Goal: Contribute content: Add original content to the website for others to see

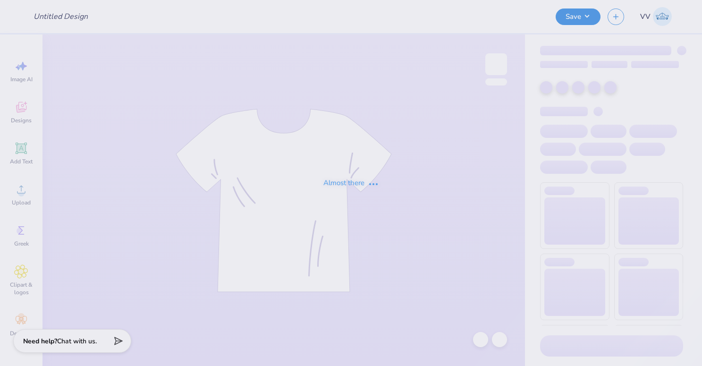
type input "Tennis Fall 2025 Merch"
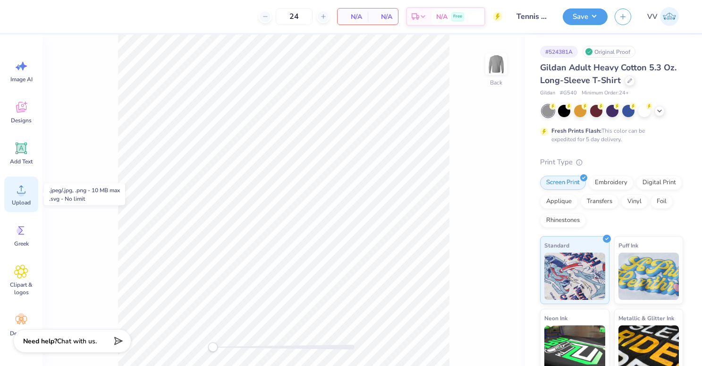
click at [20, 187] on icon at bounding box center [21, 190] width 9 height 8
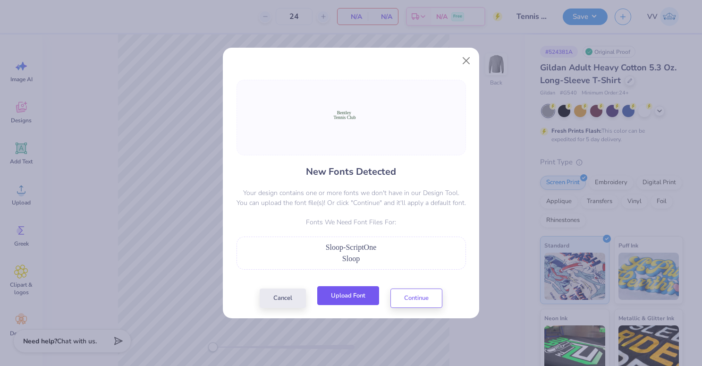
click at [362, 290] on button "Upload Font" at bounding box center [348, 295] width 62 height 19
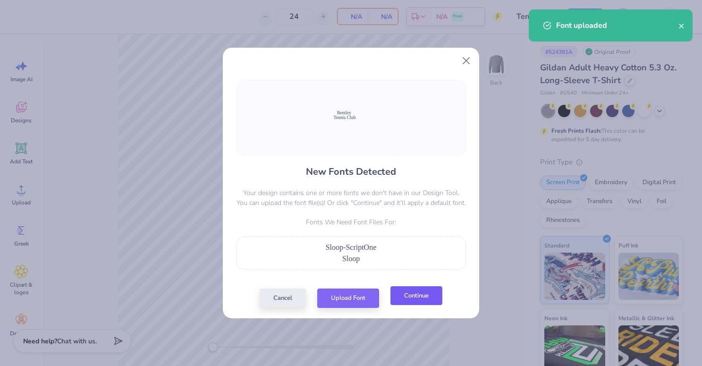
click at [409, 295] on button "Continue" at bounding box center [417, 295] width 52 height 19
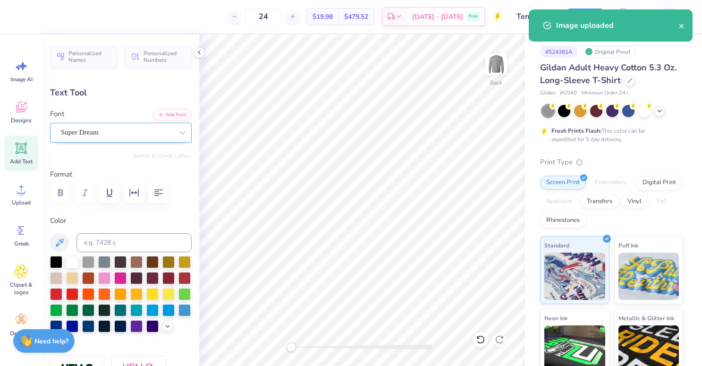
drag, startPoint x: 67, startPoint y: 134, endPoint x: 75, endPoint y: 141, distance: 10.7
click at [66, 134] on div "Super Dream" at bounding box center [117, 132] width 114 height 15
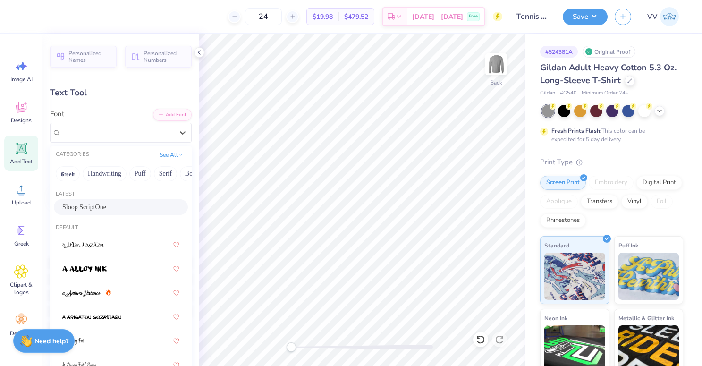
drag, startPoint x: 95, startPoint y: 205, endPoint x: 182, endPoint y: 229, distance: 90.6
click at [94, 205] on span "Sloop ScriptOne" at bounding box center [84, 207] width 44 height 10
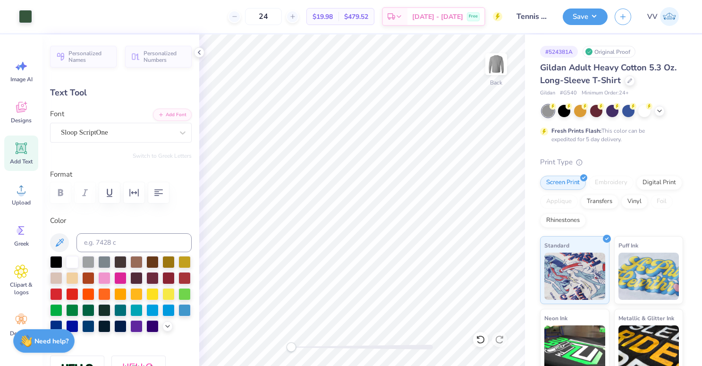
type input "13.70"
type input "1.85"
type input "13.39"
drag, startPoint x: 94, startPoint y: 131, endPoint x: 98, endPoint y: 145, distance: 13.9
click at [94, 131] on div "Super Dream" at bounding box center [117, 132] width 114 height 15
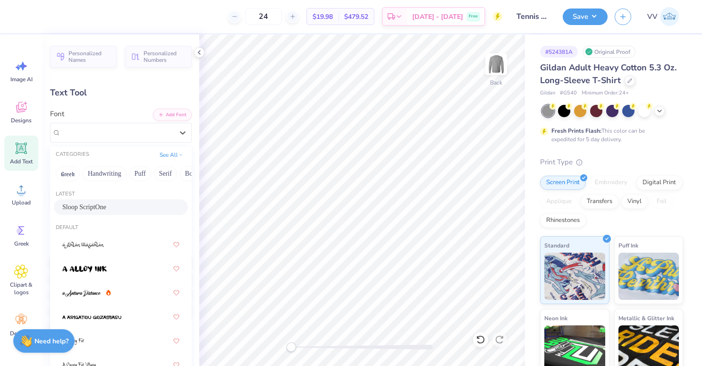
drag, startPoint x: 101, startPoint y: 201, endPoint x: 196, endPoint y: 243, distance: 103.6
click at [101, 201] on div "Sloop ScriptOne" at bounding box center [121, 207] width 134 height 16
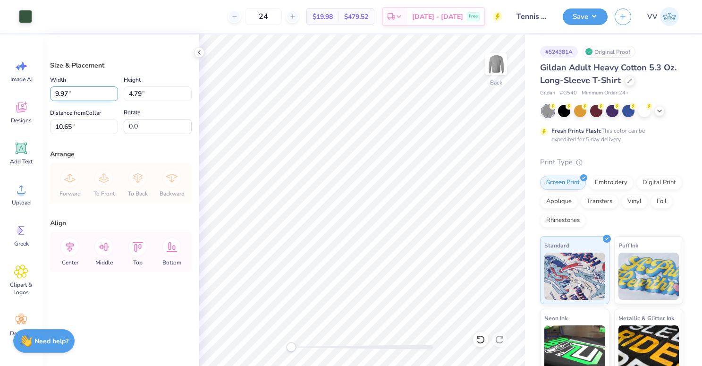
click at [81, 95] on input "9.97" at bounding box center [84, 93] width 68 height 15
type input "3.50"
type input "1.68"
type input "2.72"
click at [75, 132] on input "2.72" at bounding box center [84, 126] width 68 height 15
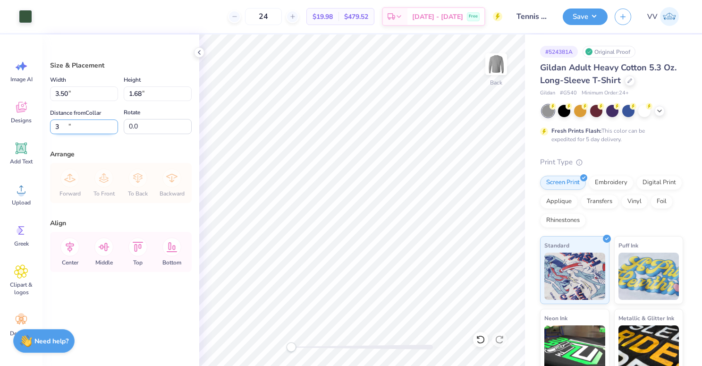
type input "3.00"
click at [491, 69] on img at bounding box center [496, 64] width 38 height 38
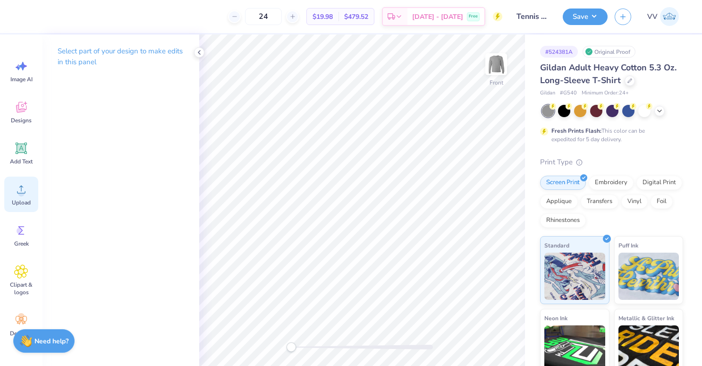
click at [15, 184] on icon at bounding box center [21, 189] width 14 height 14
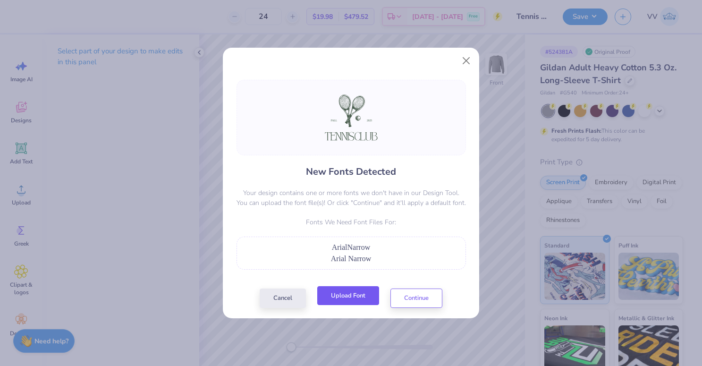
click at [358, 303] on button "Upload Font" at bounding box center [348, 295] width 62 height 19
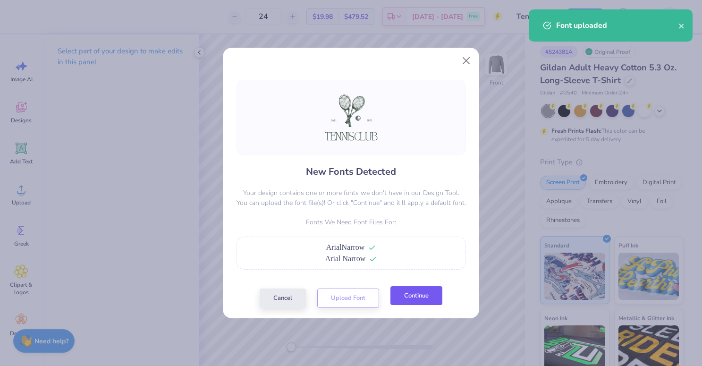
click at [430, 300] on button "Continue" at bounding box center [417, 295] width 52 height 19
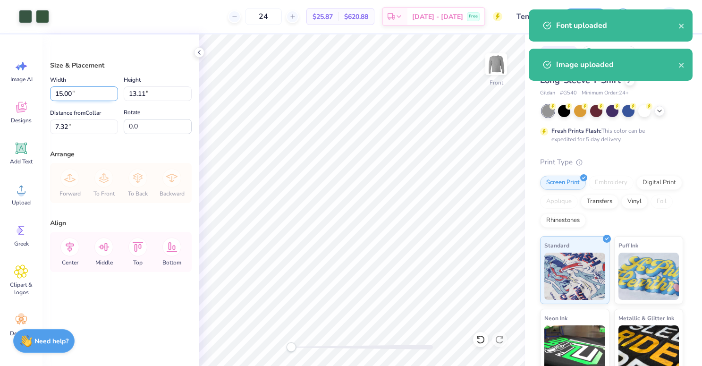
click at [76, 95] on input "15.00" at bounding box center [84, 93] width 68 height 15
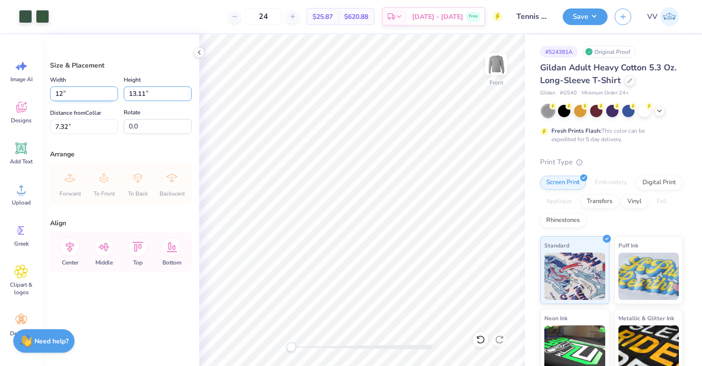
type input "12.00"
type input "10.49"
type input "8.63"
type input "10.493"
type input "12.01"
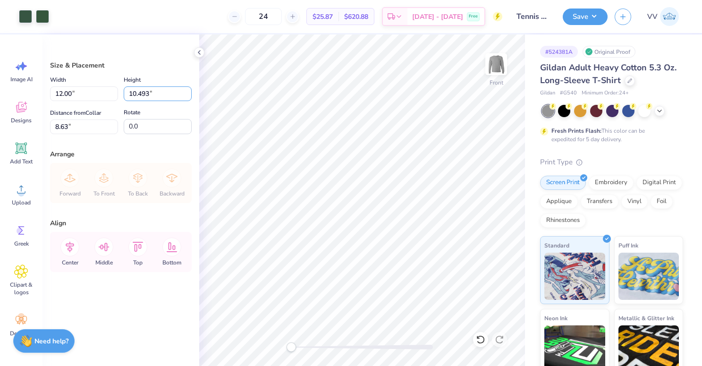
type input "10.49"
click at [68, 91] on input "12.01" at bounding box center [84, 93] width 68 height 15
type input "12.00"
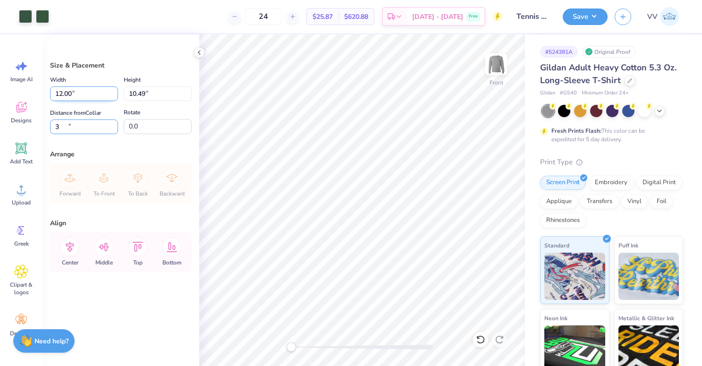
type input "3.00"
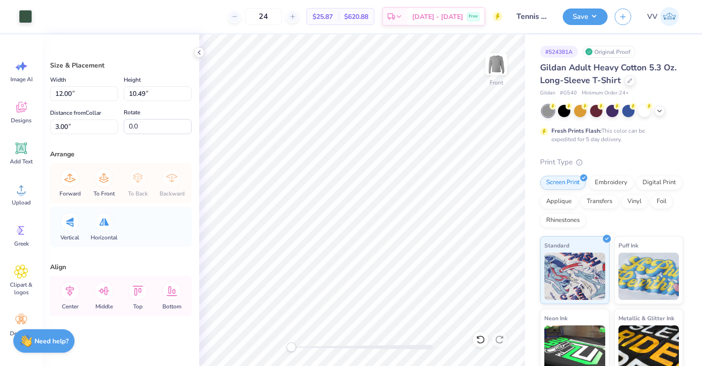
click at [22, 8] on div "Art colors" at bounding box center [16, 16] width 32 height 33
click at [24, 12] on div at bounding box center [25, 15] width 13 height 13
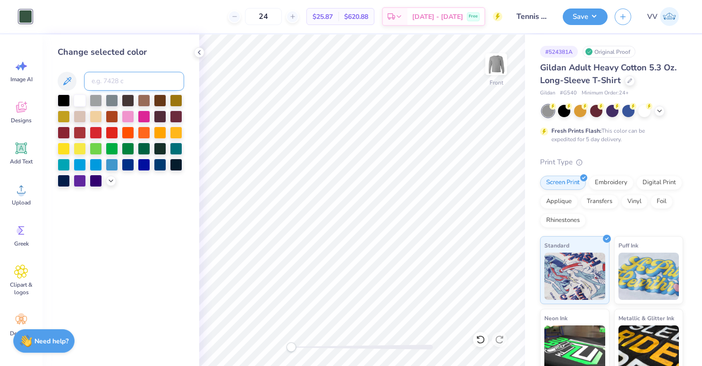
click at [127, 83] on input at bounding box center [134, 81] width 100 height 19
type input "7735"
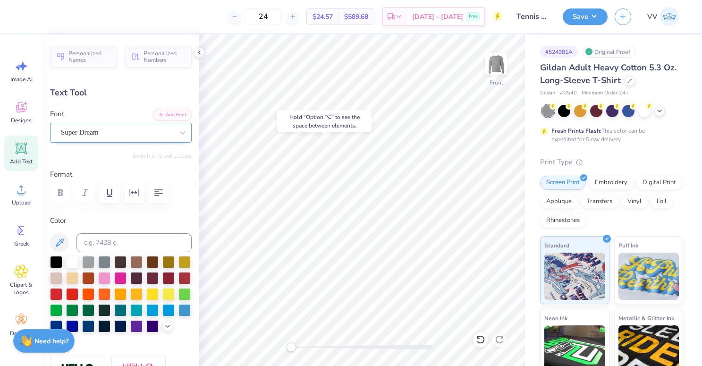
click at [120, 141] on div "Super Dream" at bounding box center [121, 133] width 142 height 20
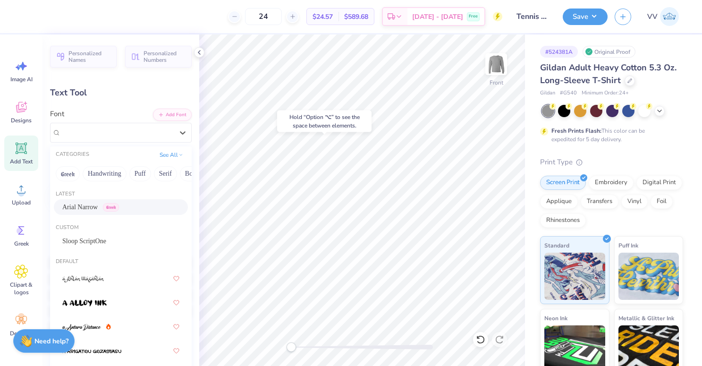
click at [113, 207] on div "Arial Narrow Greek" at bounding box center [120, 207] width 117 height 10
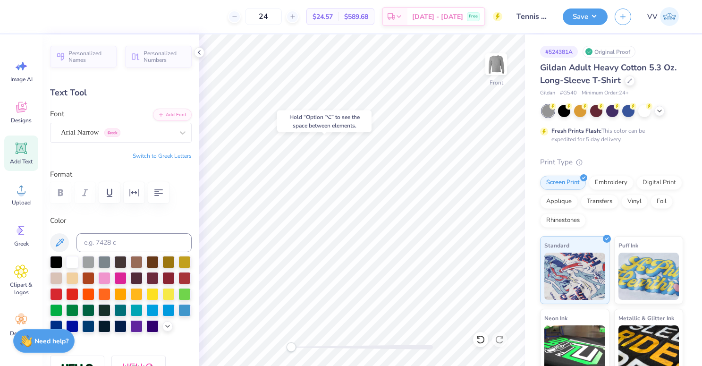
type input "1.41"
click at [124, 137] on div "Super Dream" at bounding box center [117, 132] width 114 height 15
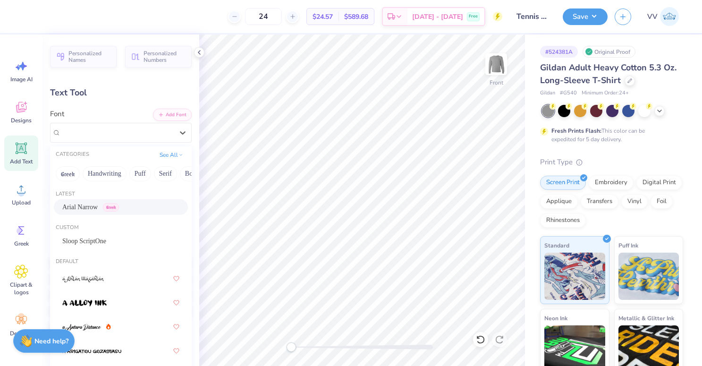
drag, startPoint x: 103, startPoint y: 200, endPoint x: 186, endPoint y: 194, distance: 82.9
click at [102, 200] on div "Arial Narrow Greek" at bounding box center [121, 207] width 134 height 16
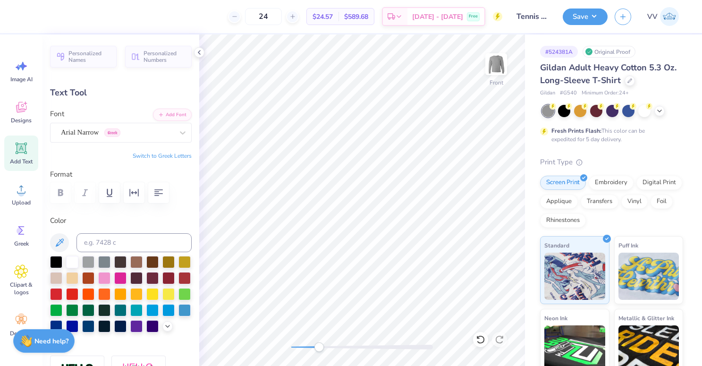
click at [319, 344] on div at bounding box center [362, 346] width 142 height 9
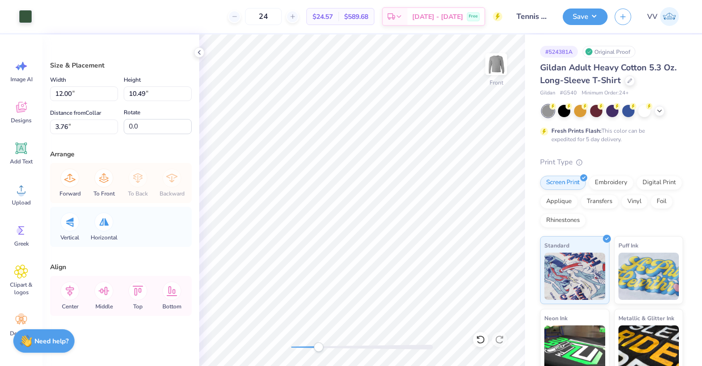
type input "3.00"
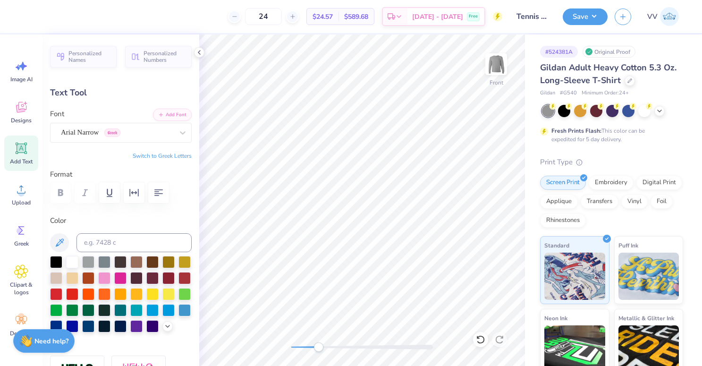
type input "1.05"
type input "0.43"
type input "1.01"
type input "0.42"
click at [278, 357] on div "Front" at bounding box center [362, 200] width 326 height 332
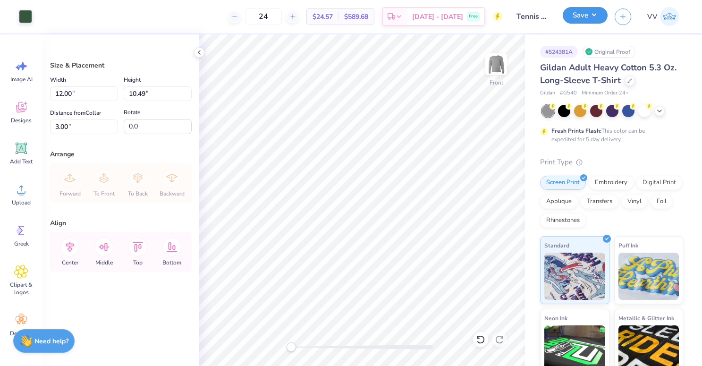
click at [593, 15] on button "Save" at bounding box center [585, 15] width 45 height 17
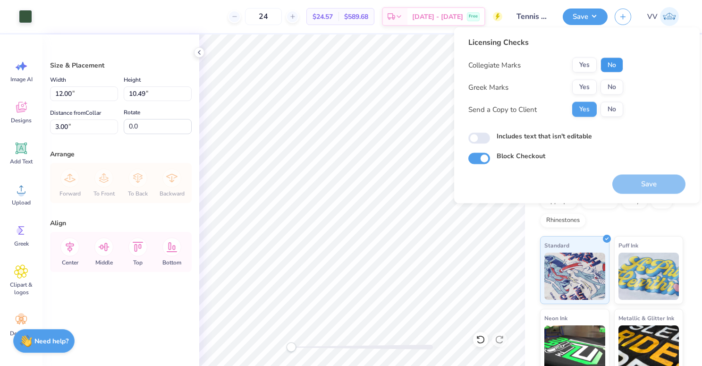
click at [605, 64] on button "No" at bounding box center [612, 65] width 23 height 15
drag, startPoint x: 602, startPoint y: 77, endPoint x: 561, endPoint y: 76, distance: 41.1
click at [603, 87] on button "No" at bounding box center [612, 87] width 23 height 15
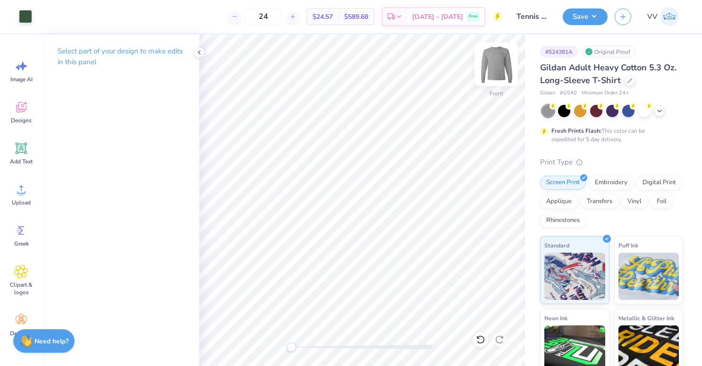
click at [493, 72] on img at bounding box center [496, 64] width 38 height 38
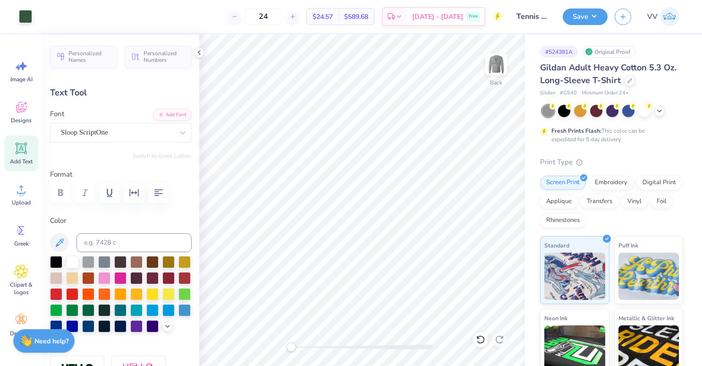
type input "3.50"
type input "0.67"
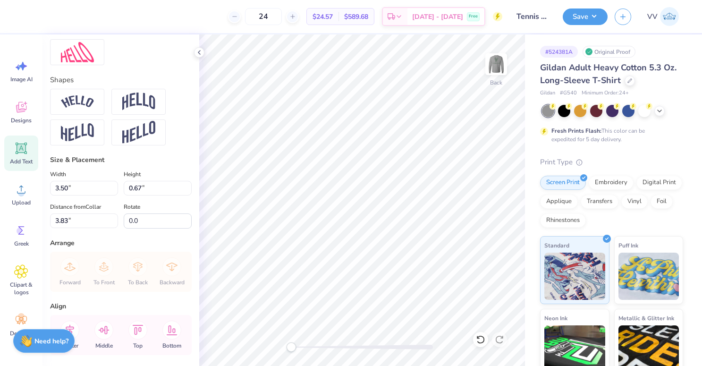
scroll to position [382, 0]
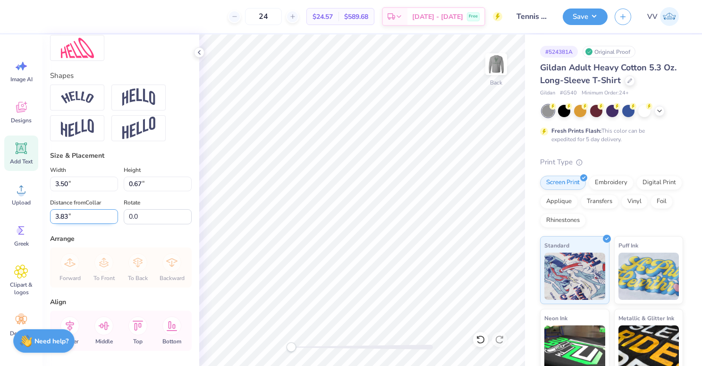
click at [87, 216] on input "3.83" at bounding box center [84, 216] width 68 height 15
type input "3.00"
click at [595, 16] on button "Save" at bounding box center [585, 15] width 45 height 17
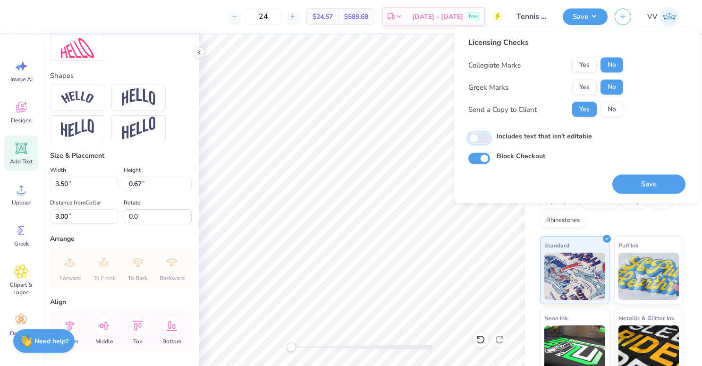
drag, startPoint x: 478, startPoint y: 137, endPoint x: 492, endPoint y: 139, distance: 13.3
click at [477, 137] on input "Includes text that isn't editable" at bounding box center [480, 138] width 22 height 11
checkbox input "true"
click at [661, 184] on button "Save" at bounding box center [649, 184] width 73 height 19
